Goal: Task Accomplishment & Management: Manage account settings

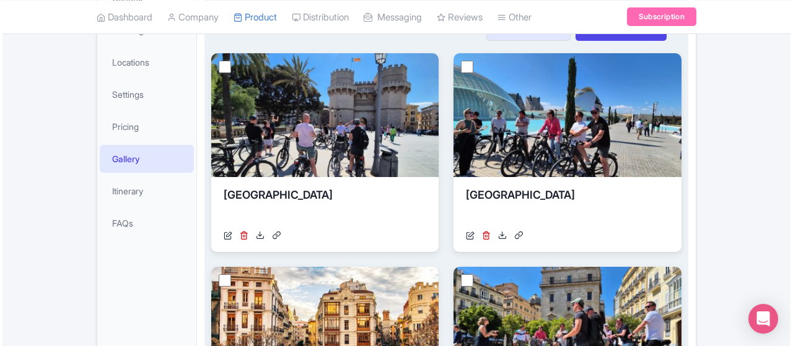
scroll to position [124, 0]
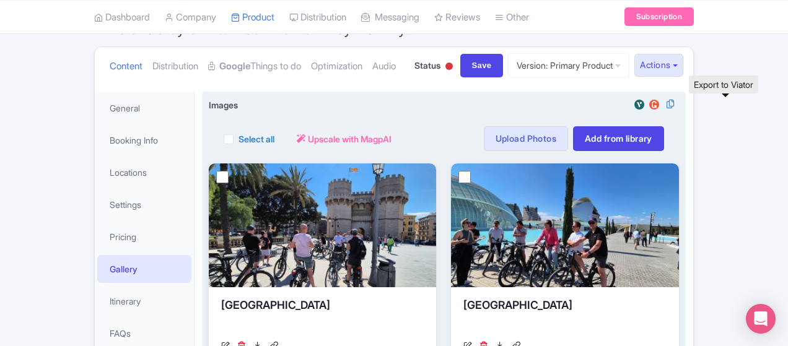
click at [647, 102] on img at bounding box center [639, 104] width 15 height 12
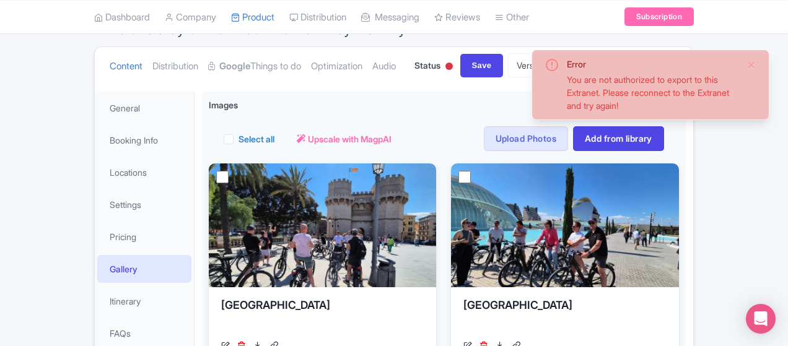
click at [757, 62] on div "Error You are not authorized to export to this Extranet. Please reconnect to th…" at bounding box center [650, 85] width 238 height 71
click at [748, 63] on button "Close" at bounding box center [751, 65] width 10 height 15
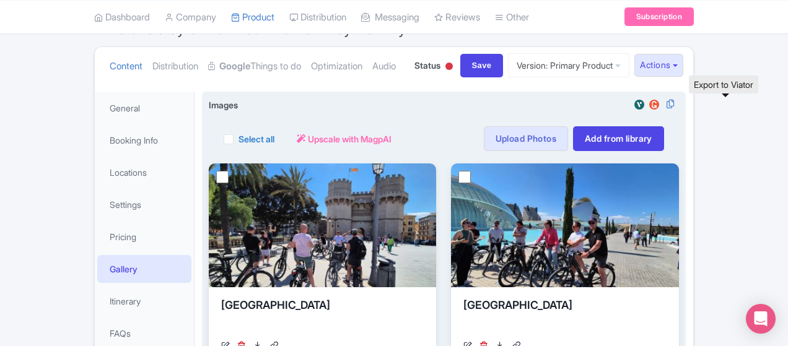
click at [647, 105] on img at bounding box center [639, 104] width 15 height 12
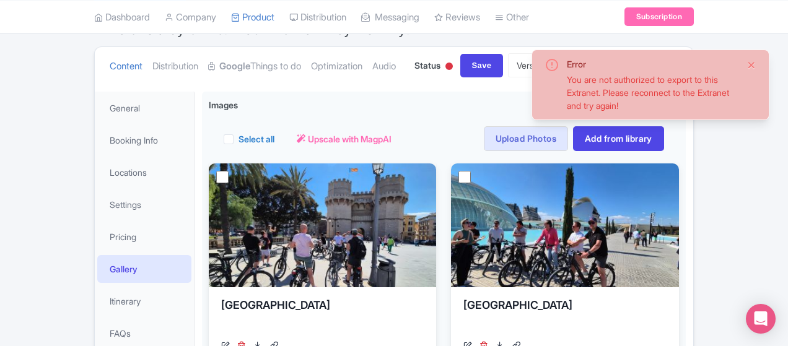
click at [754, 67] on button "Close" at bounding box center [751, 65] width 10 height 15
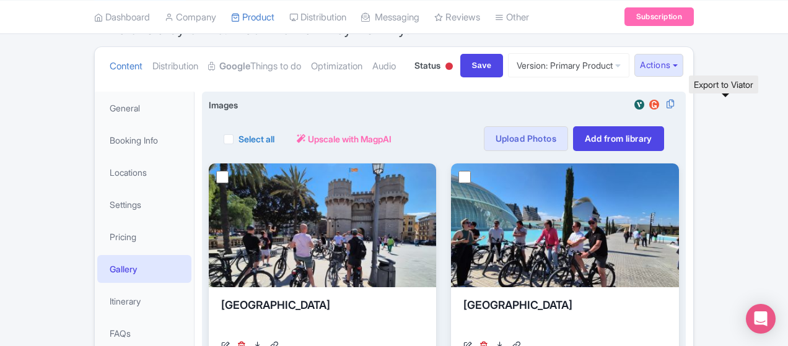
click at [647, 105] on img at bounding box center [639, 104] width 15 height 12
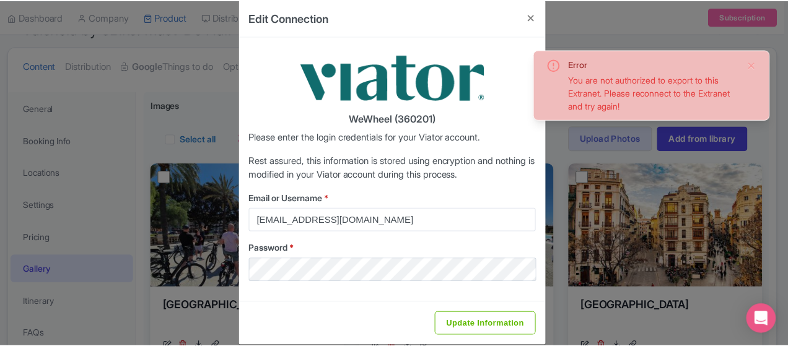
scroll to position [34, 0]
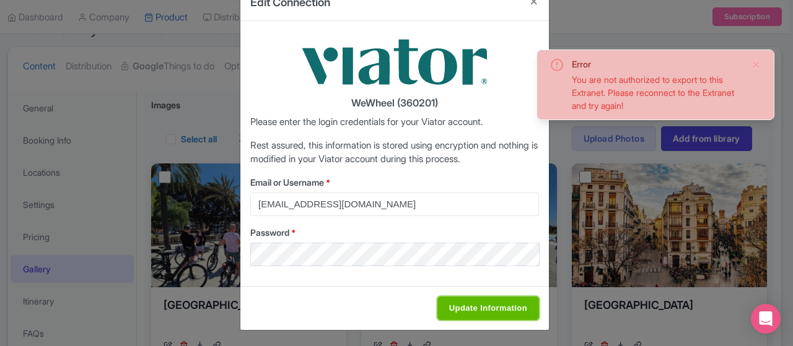
click at [474, 302] on input "Update Information" at bounding box center [488, 309] width 102 height 24
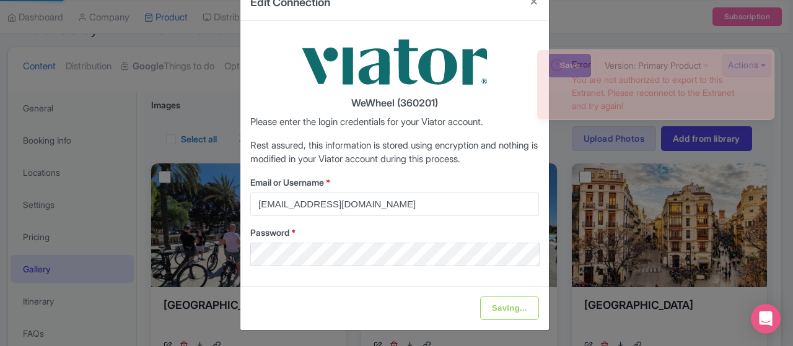
type input "Update Information"
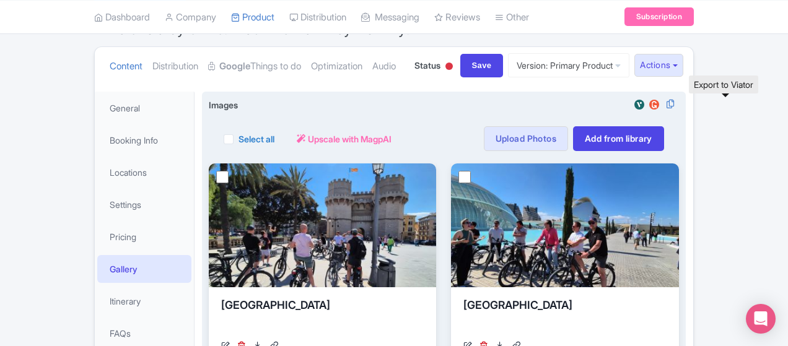
click at [647, 103] on img at bounding box center [639, 104] width 15 height 12
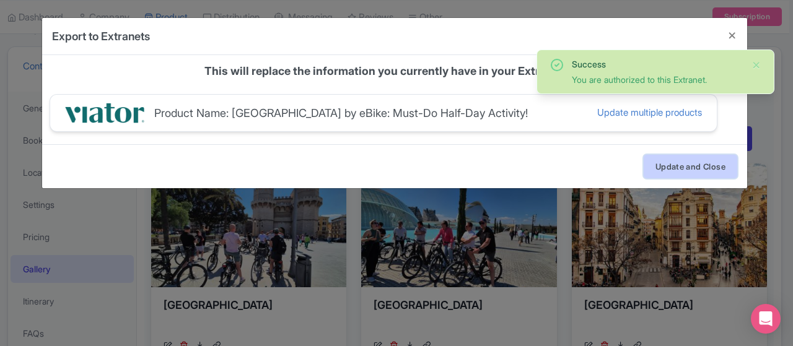
click at [660, 171] on button "Update and Close" at bounding box center [690, 167] width 94 height 24
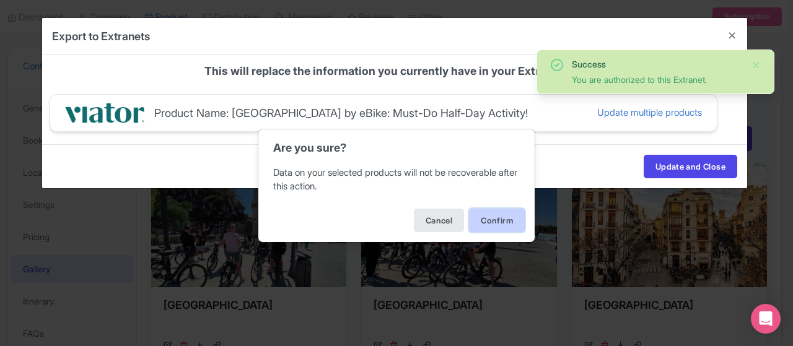
click at [507, 212] on button "Confirm" at bounding box center [497, 221] width 56 height 24
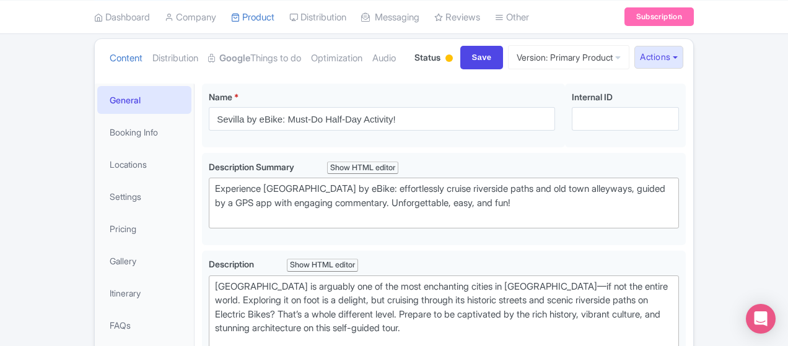
scroll to position [186, 0]
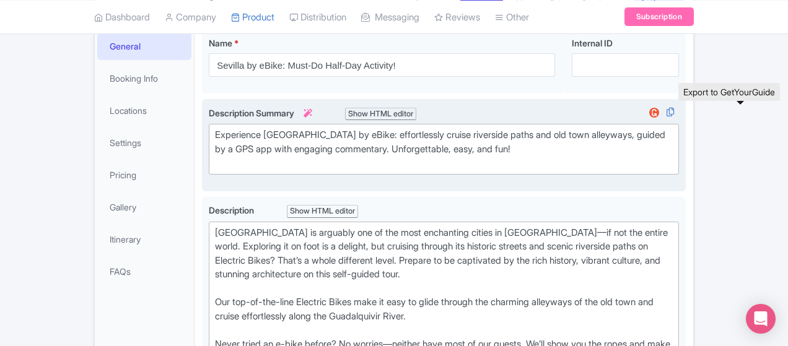
click at [661, 111] on img at bounding box center [654, 113] width 15 height 12
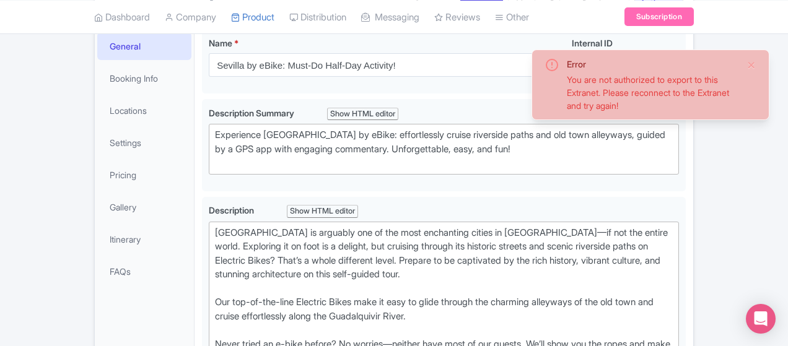
click at [757, 64] on div "Error You are not authorized to export to this Extranet. Please reconnect to th…" at bounding box center [650, 85] width 238 height 71
click at [752, 66] on button "Close" at bounding box center [751, 65] width 10 height 15
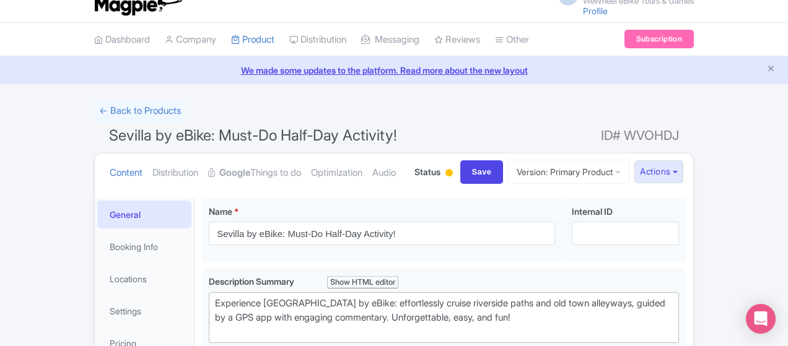
scroll to position [0, 0]
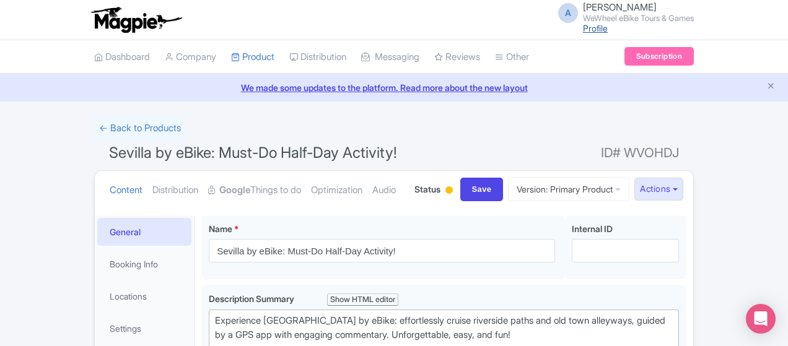
click at [608, 24] on link "Profile" at bounding box center [595, 28] width 25 height 11
click at [88, 14] on img at bounding box center [136, 19] width 96 height 27
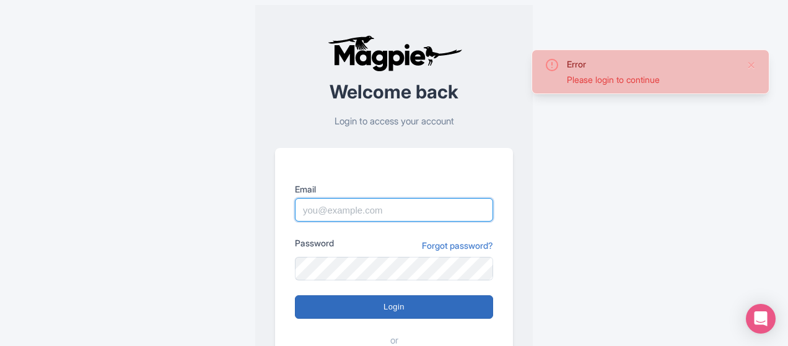
type input "[PERSON_NAME][EMAIL_ADDRESS][PERSON_NAME][DOMAIN_NAME]"
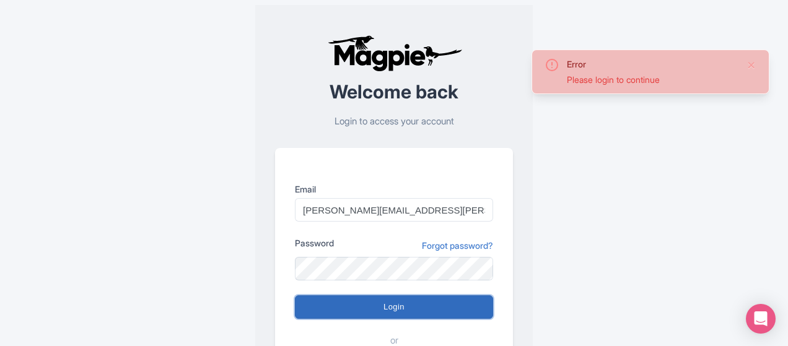
click at [340, 305] on input "Login" at bounding box center [394, 307] width 198 height 24
type input "Logging in..."
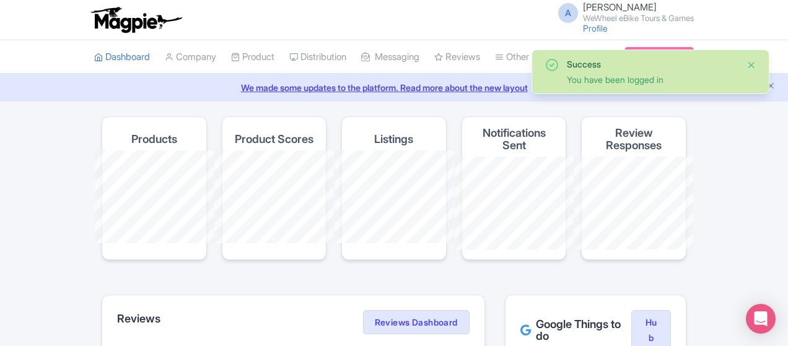
click at [751, 66] on button "Close" at bounding box center [751, 65] width 10 height 15
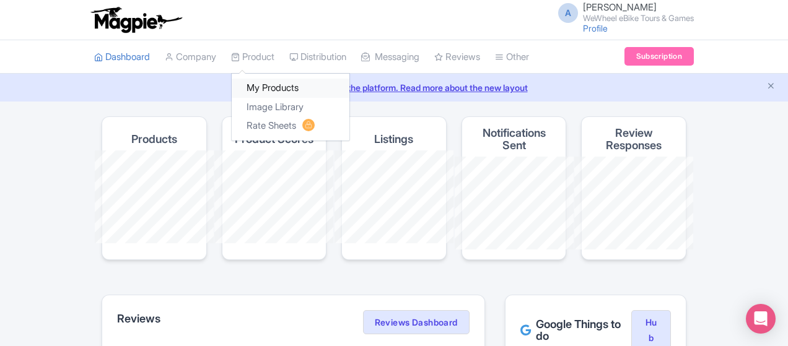
click at [232, 88] on link "My Products" at bounding box center [291, 88] width 118 height 19
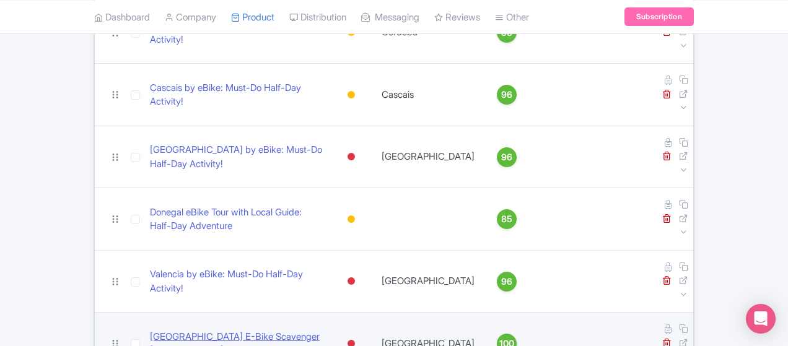
scroll to position [495, 0]
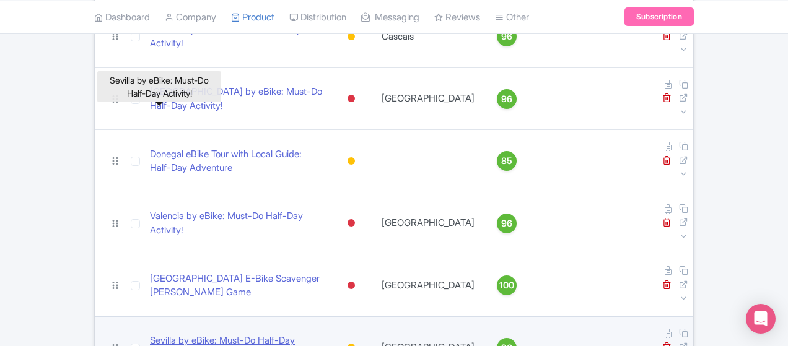
click at [150, 334] on link "Sevilla by eBike: Must-Do Half-Day Activity!" at bounding box center [236, 348] width 173 height 28
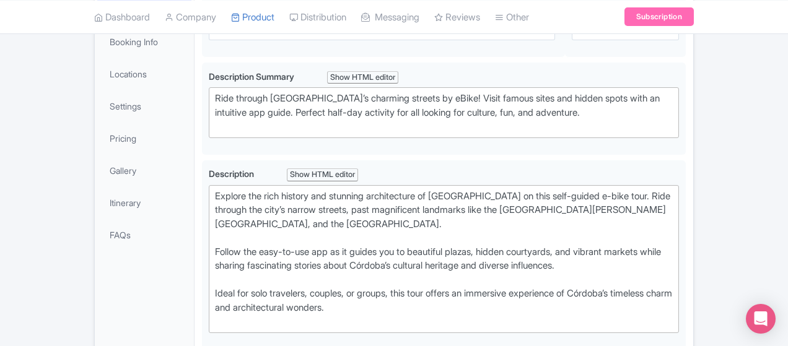
scroll to position [310, 0]
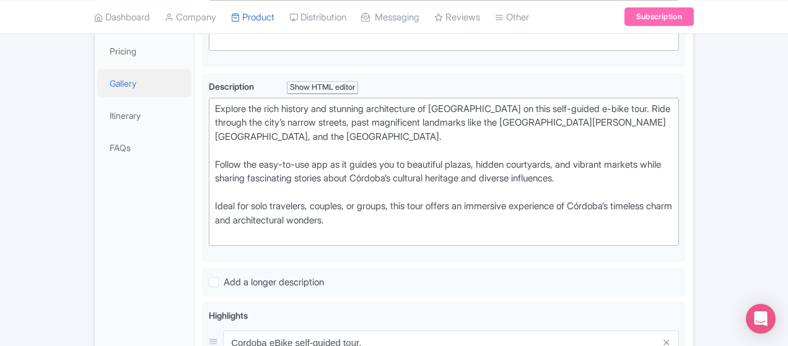
click at [97, 85] on link "Gallery" at bounding box center [144, 83] width 94 height 28
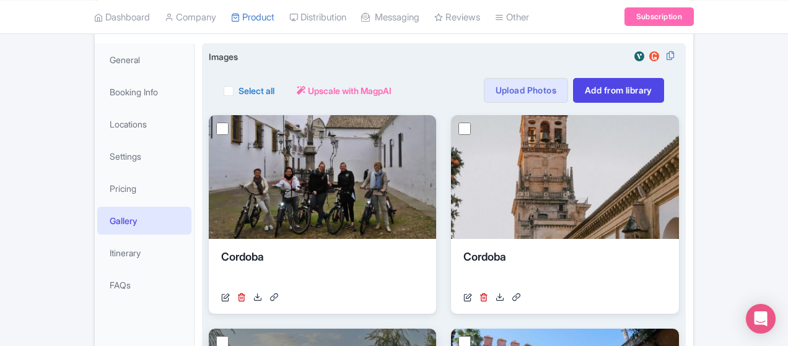
scroll to position [105, 0]
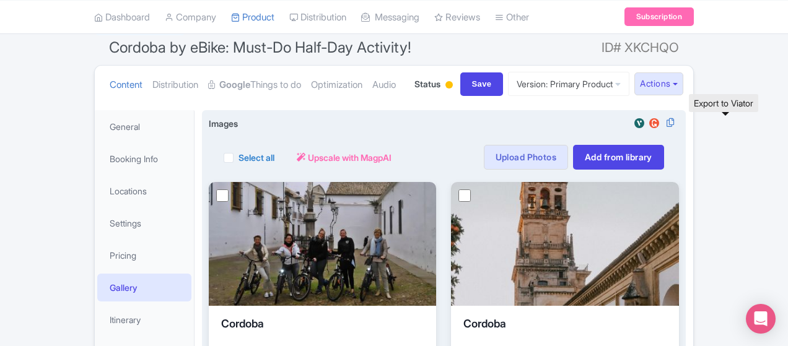
click at [647, 122] on img at bounding box center [639, 123] width 15 height 12
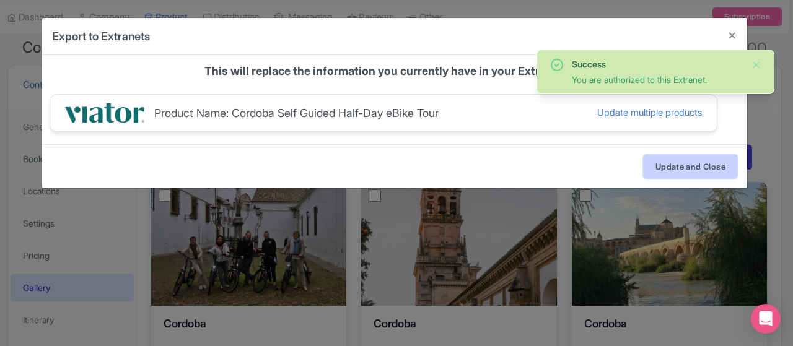
click at [664, 155] on button "Update and Close" at bounding box center [690, 167] width 94 height 24
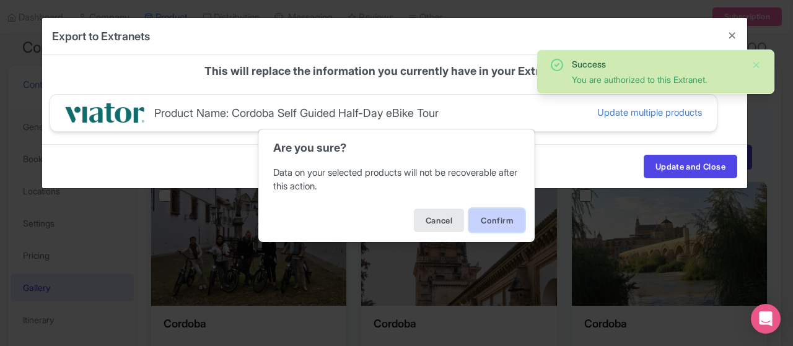
click at [499, 214] on button "Confirm" at bounding box center [497, 221] width 56 height 24
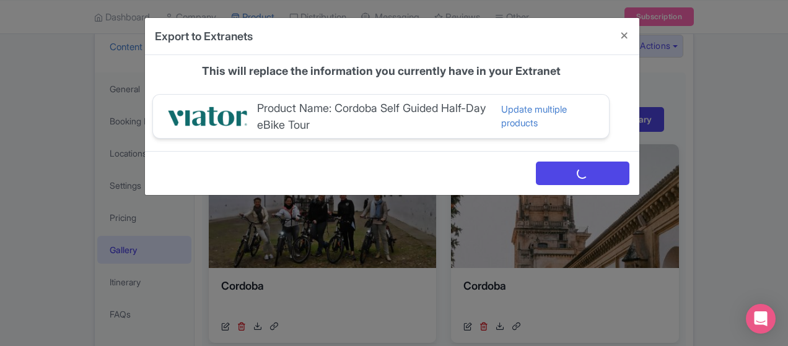
scroll to position [124, 0]
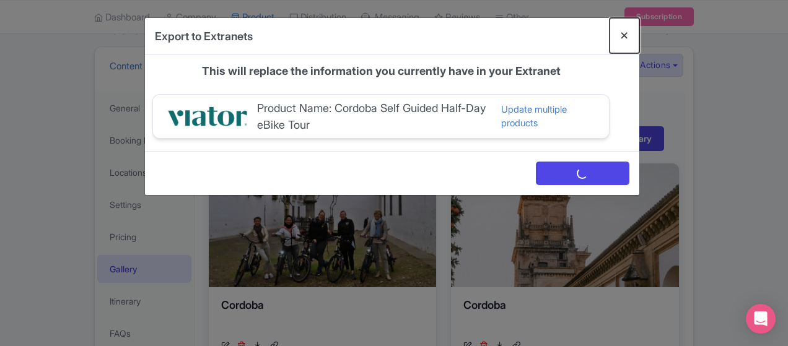
click at [639, 31] on button "Close" at bounding box center [624, 35] width 30 height 35
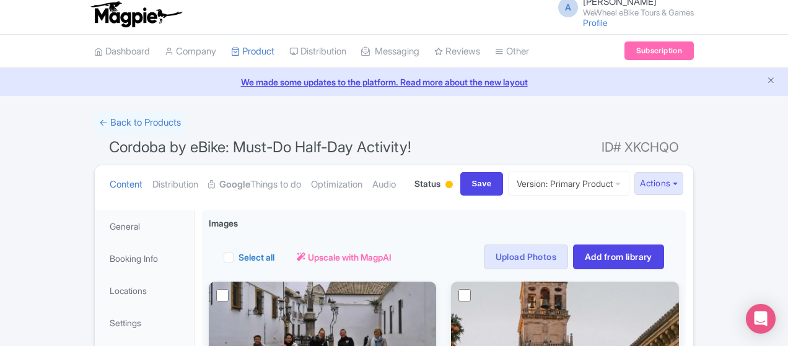
scroll to position [0, 0]
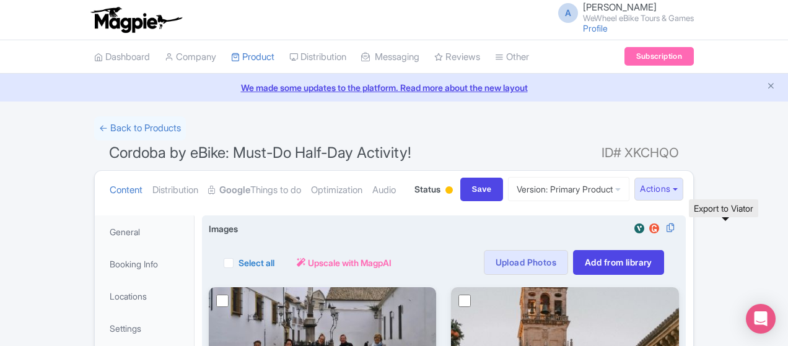
click at [647, 229] on img at bounding box center [639, 228] width 15 height 12
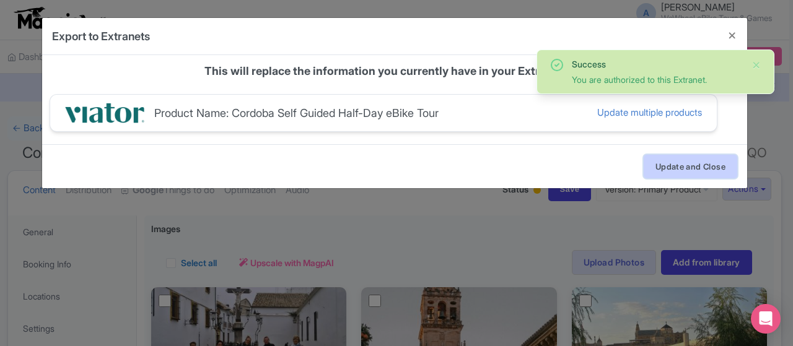
click at [695, 164] on button "Update and Close" at bounding box center [690, 167] width 94 height 24
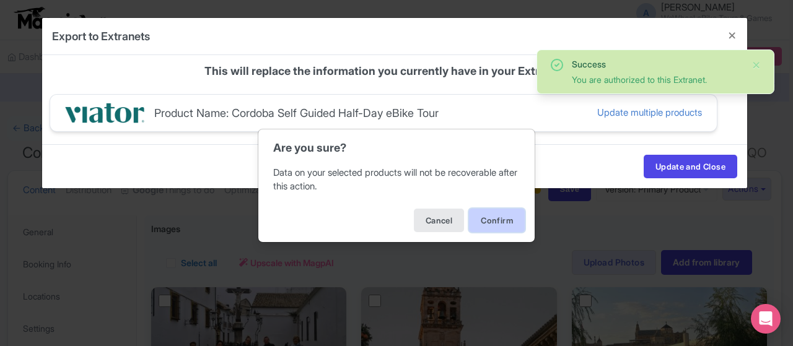
click at [484, 222] on button "Confirm" at bounding box center [497, 221] width 56 height 24
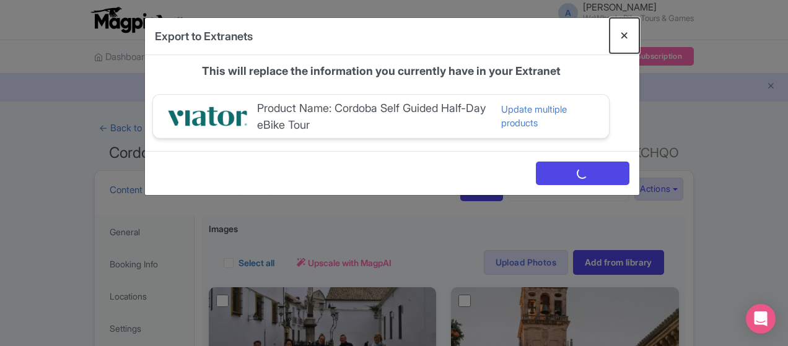
drag, startPoint x: 724, startPoint y: 32, endPoint x: 598, endPoint y: 8, distance: 127.9
click at [639, 32] on button "Close" at bounding box center [624, 35] width 30 height 35
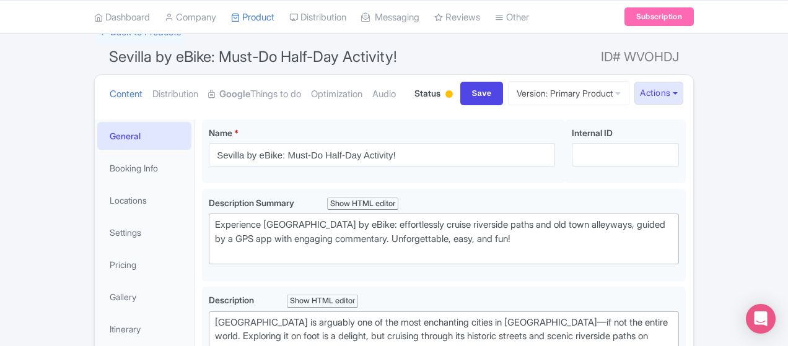
scroll to position [186, 0]
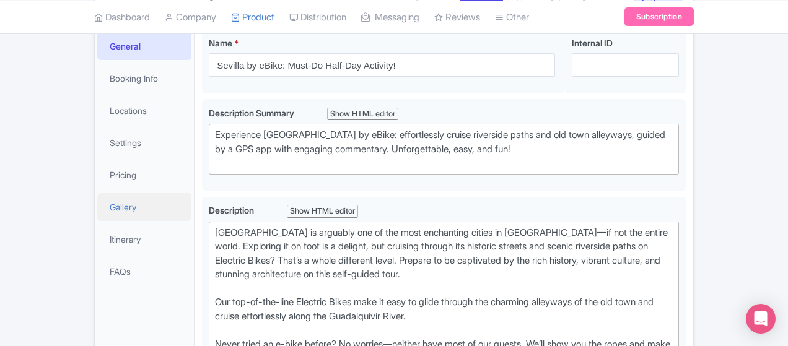
click at [97, 209] on link "Gallery" at bounding box center [144, 207] width 94 height 28
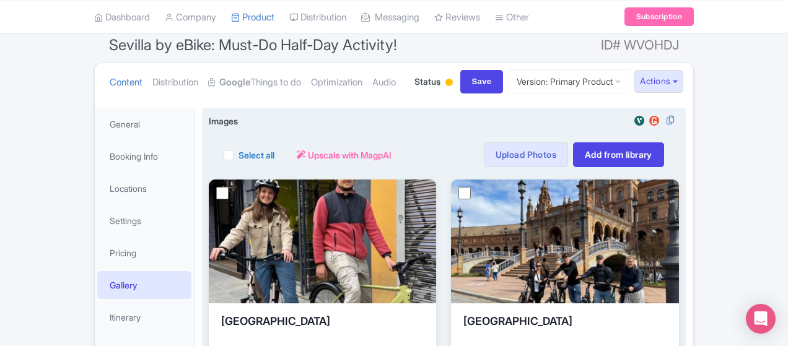
scroll to position [99, 0]
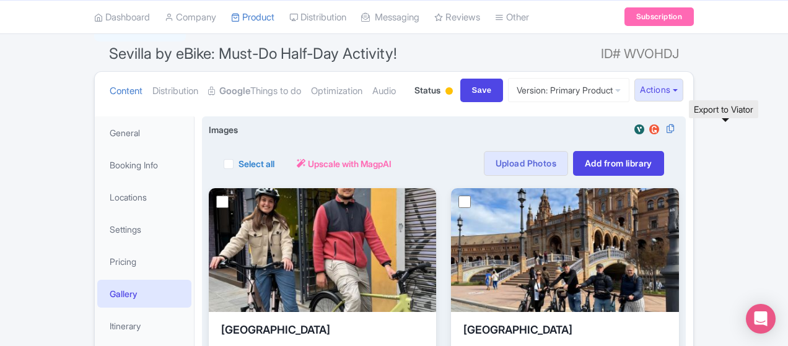
click at [647, 129] on img at bounding box center [639, 129] width 15 height 12
click at [647, 131] on img at bounding box center [639, 129] width 15 height 12
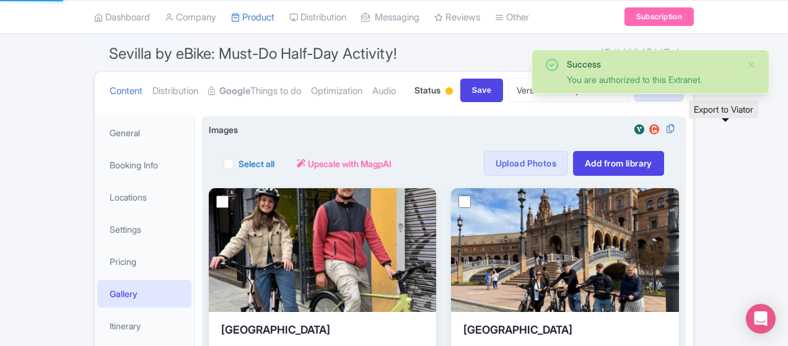
click at [647, 129] on img at bounding box center [639, 129] width 15 height 12
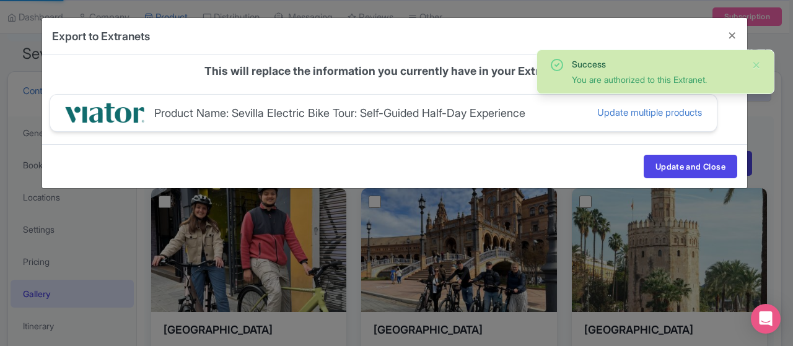
click at [683, 150] on div "Update and Close" at bounding box center [394, 166] width 705 height 44
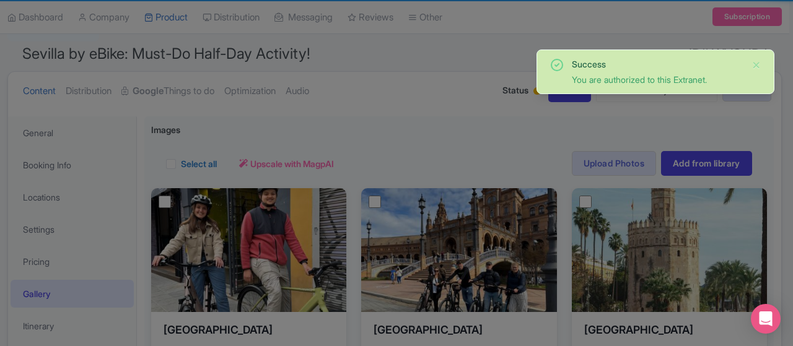
click at [679, 157] on div at bounding box center [396, 173] width 793 height 346
click at [682, 160] on div at bounding box center [396, 173] width 793 height 346
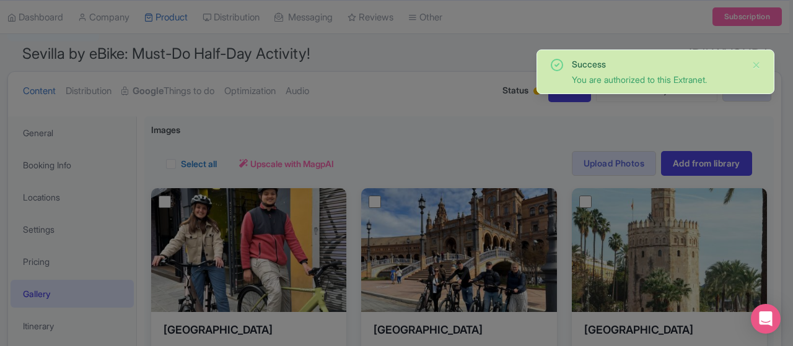
click at [682, 161] on div at bounding box center [396, 173] width 793 height 346
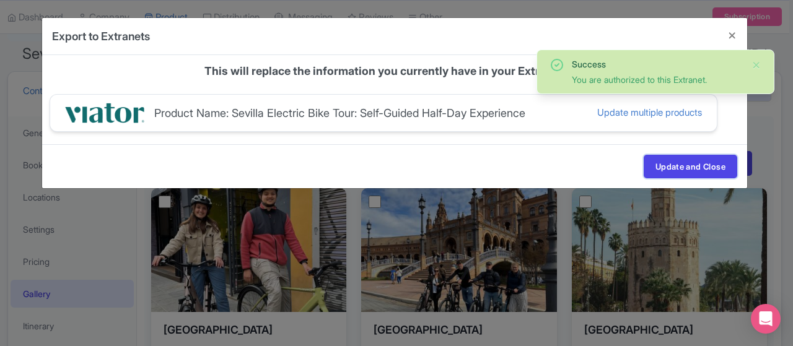
click at [682, 161] on button "Update and Close" at bounding box center [690, 167] width 94 height 24
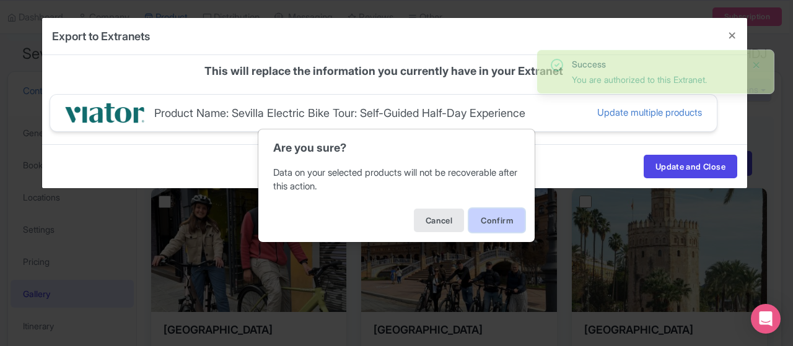
click at [476, 214] on button "Confirm" at bounding box center [497, 221] width 56 height 24
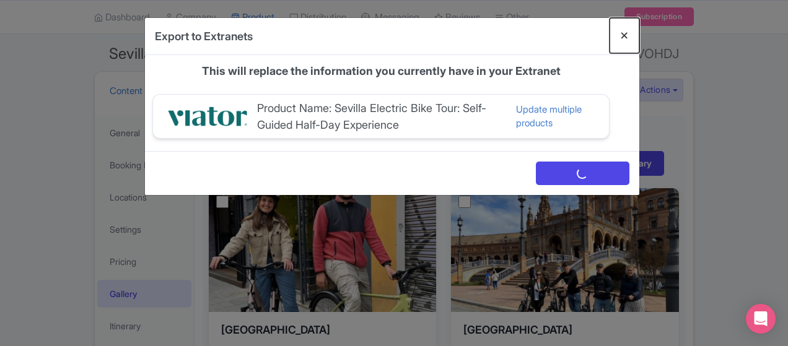
click at [639, 32] on button "Close" at bounding box center [624, 35] width 30 height 35
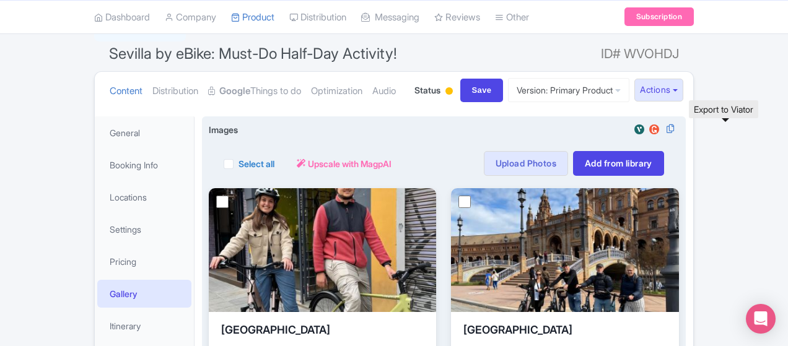
click at [647, 129] on img at bounding box center [639, 129] width 15 height 12
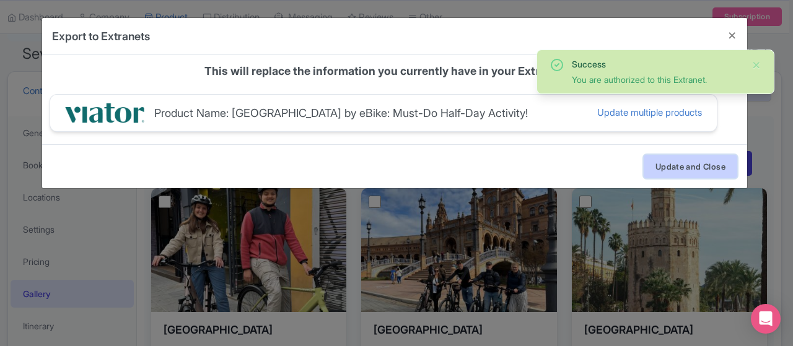
click at [650, 164] on button "Update and Close" at bounding box center [690, 167] width 94 height 24
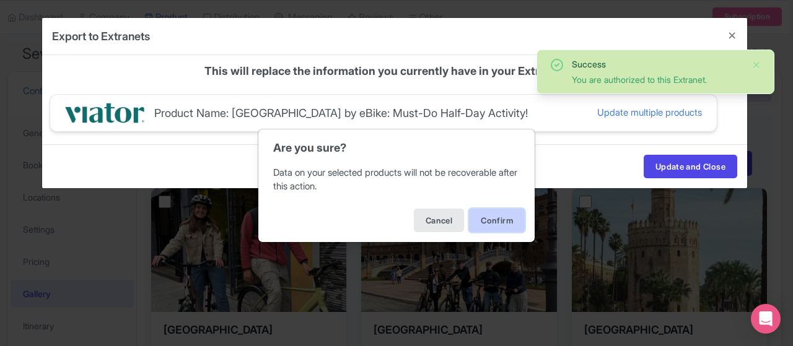
click at [500, 224] on button "Confirm" at bounding box center [497, 221] width 56 height 24
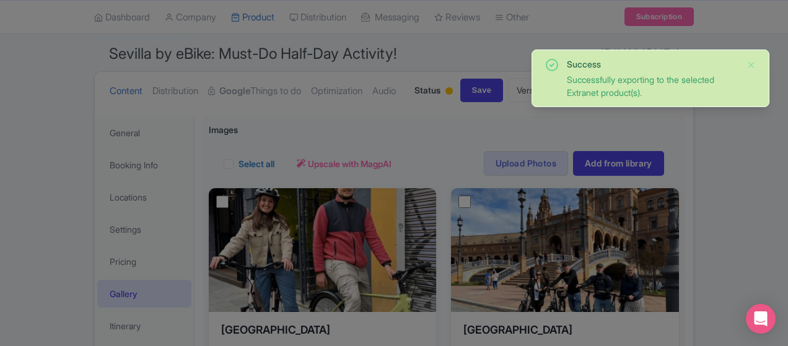
scroll to position [0, 0]
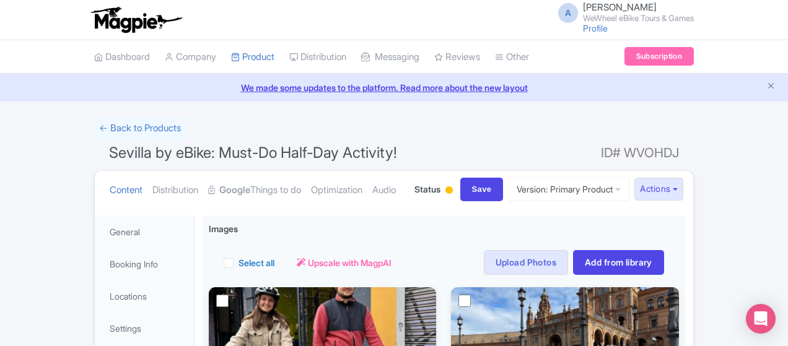
click at [284, 13] on div "A Alex Clements WeWheel eBike Tours & Games Profile Users Settings Sign out" at bounding box center [393, 19] width 599 height 35
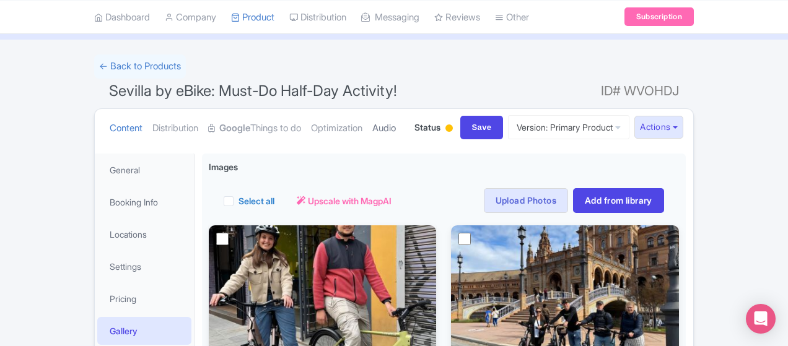
scroll to position [62, 0]
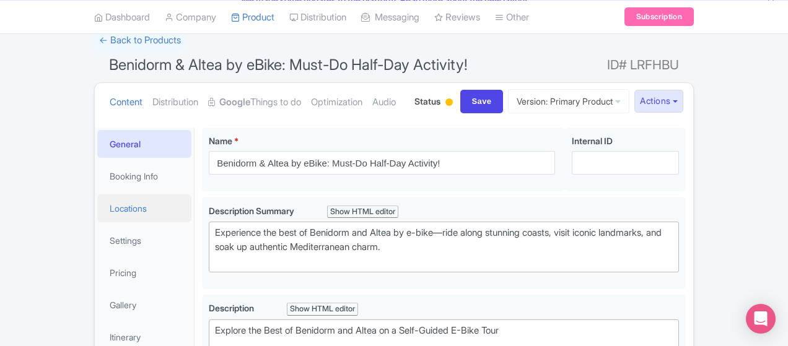
scroll to position [124, 0]
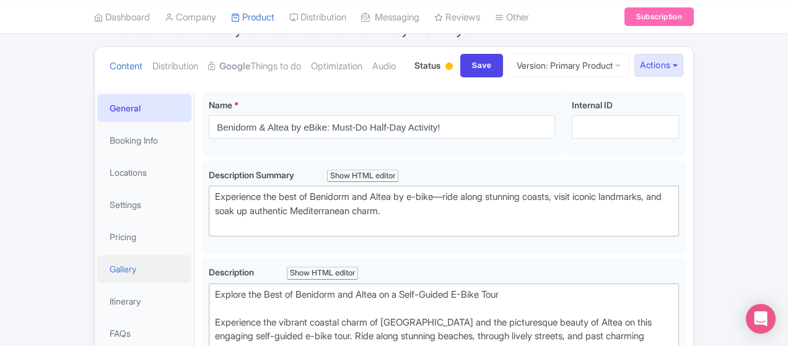
click at [97, 272] on link "Gallery" at bounding box center [144, 269] width 94 height 28
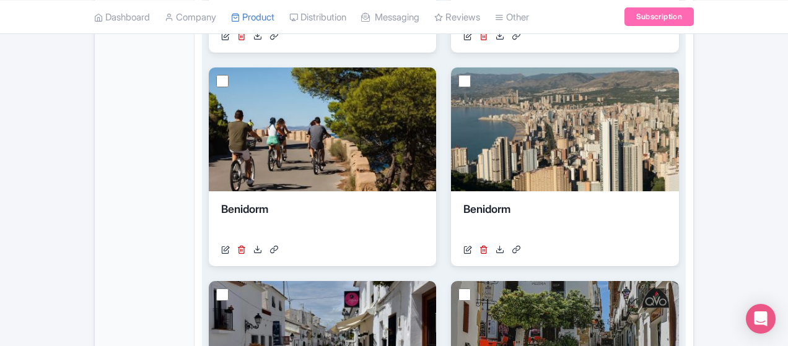
scroll to position [0, 0]
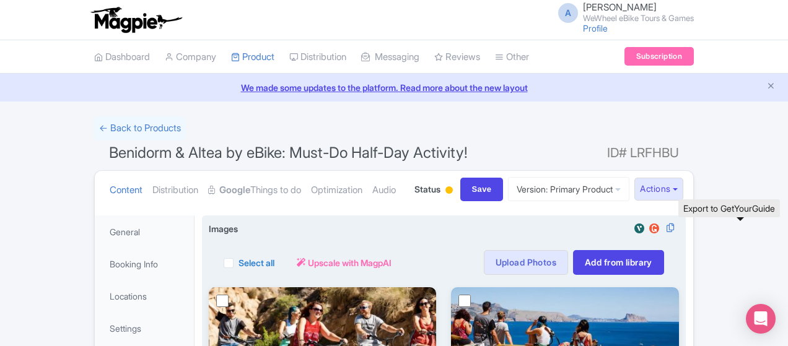
click at [661, 225] on img at bounding box center [654, 228] width 15 height 12
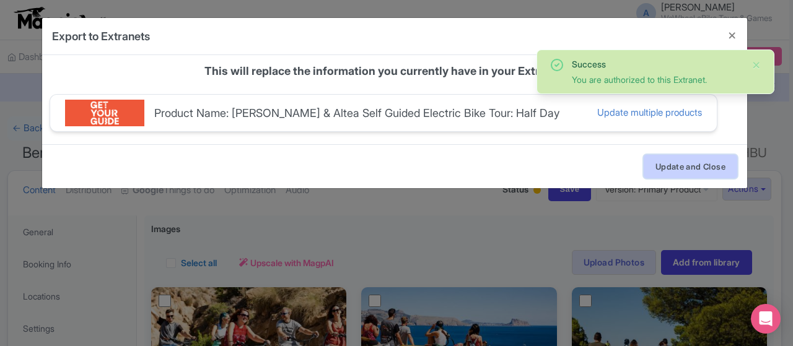
click at [707, 162] on button "Update and Close" at bounding box center [690, 167] width 94 height 24
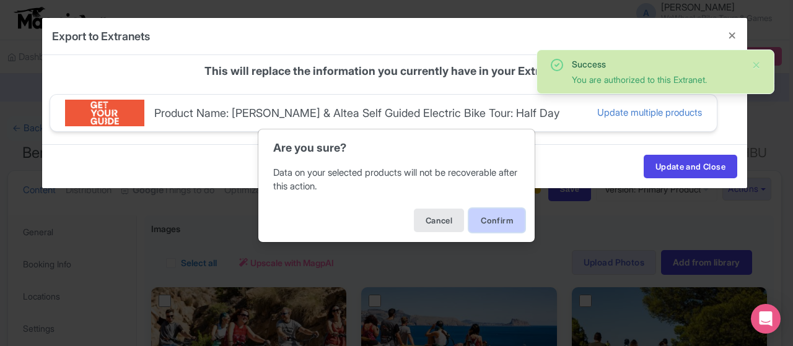
click at [503, 222] on button "Confirm" at bounding box center [497, 221] width 56 height 24
